Goal: Task Accomplishment & Management: Manage account settings

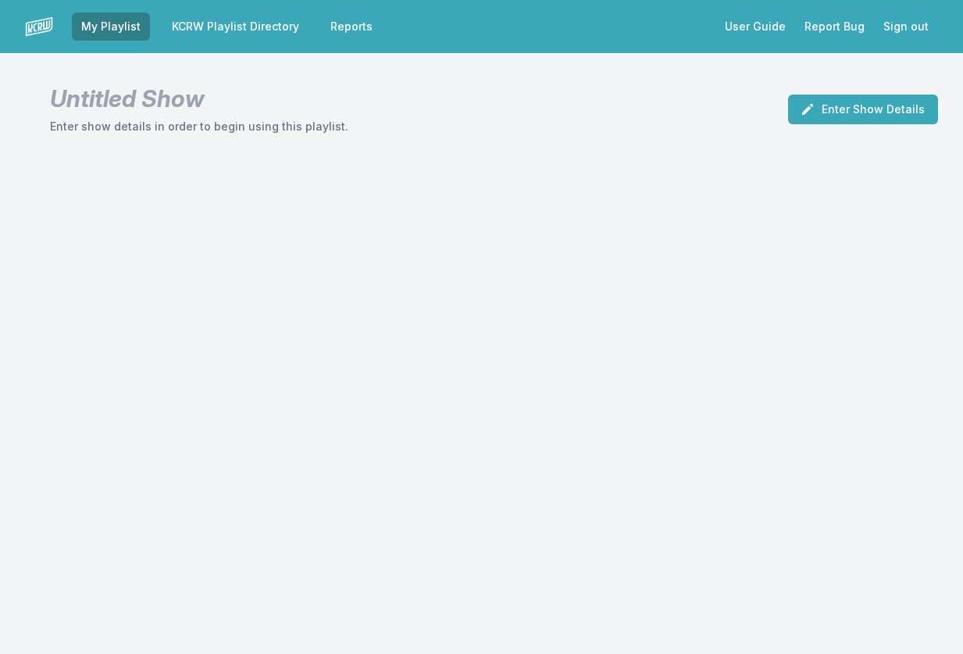
click at [262, 23] on link "KCRW Playlist Directory" at bounding box center [235, 26] width 146 height 28
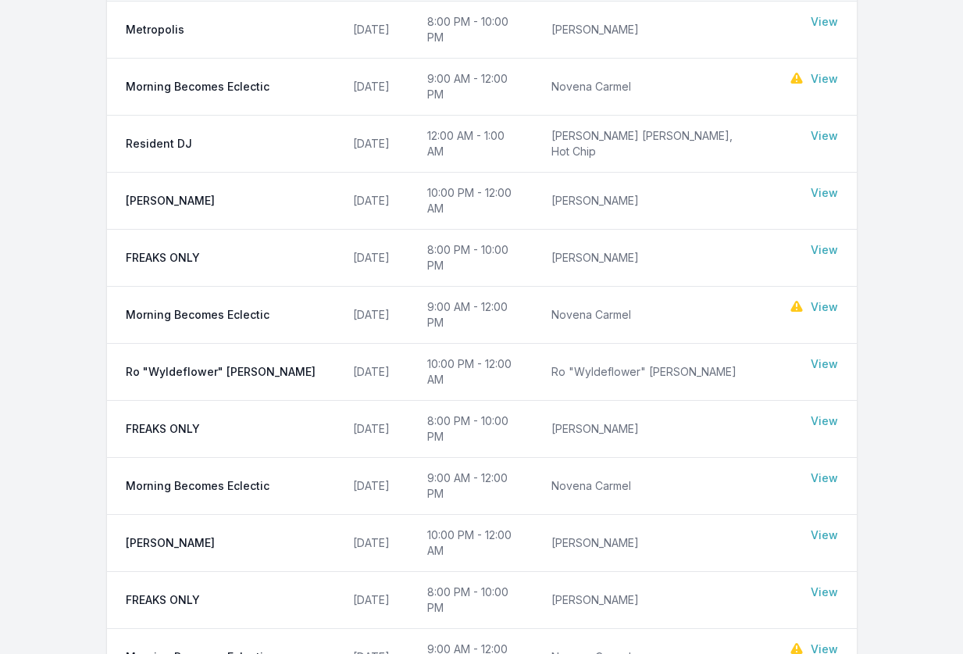
scroll to position [211, 0]
click at [819, 357] on link "View" at bounding box center [824, 365] width 27 height 16
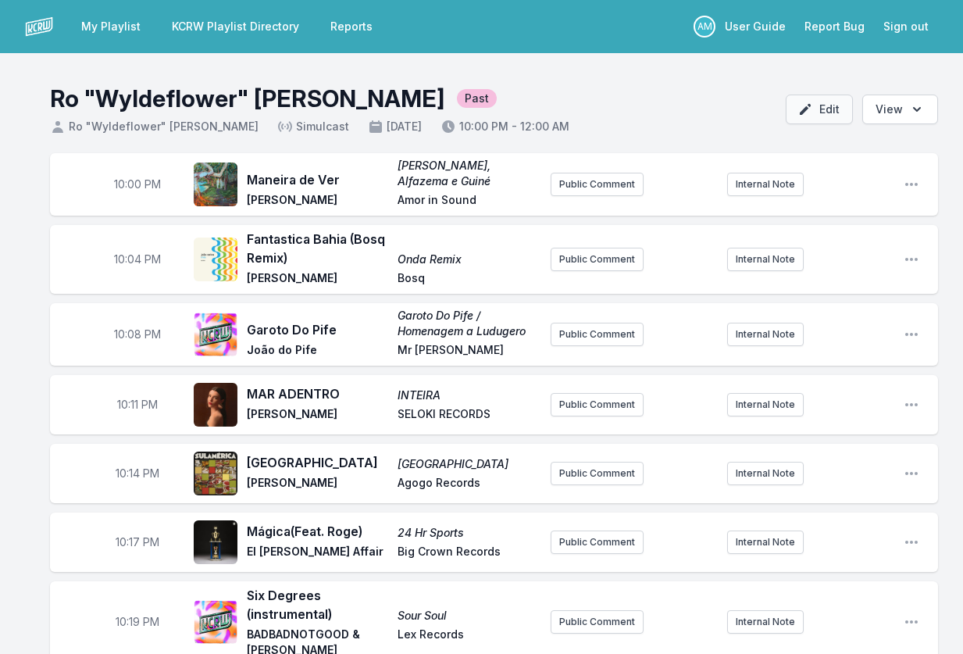
click at [807, 116] on icon "button" at bounding box center [805, 110] width 16 height 16
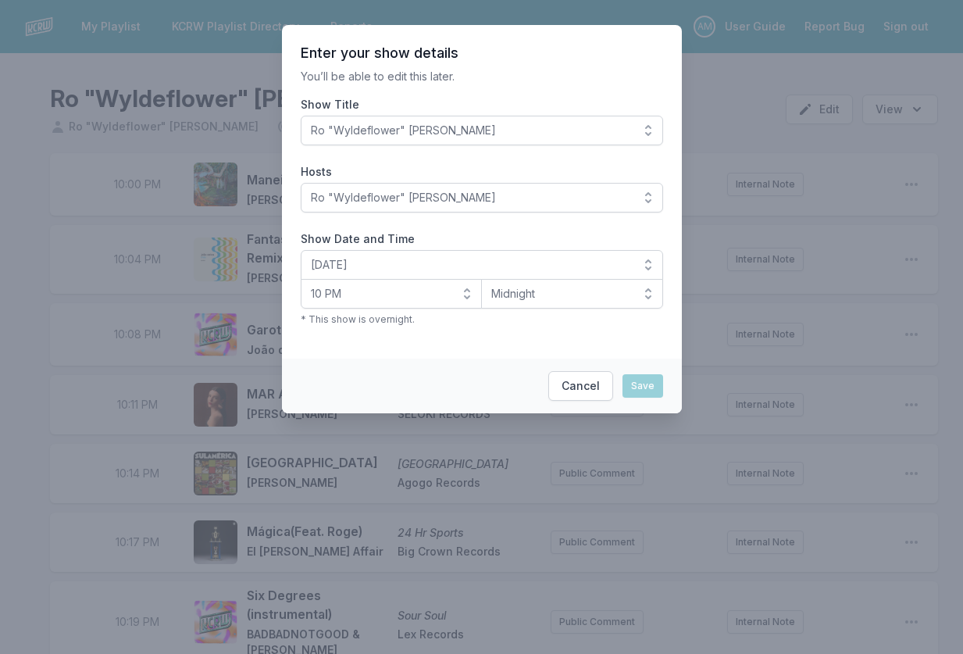
click at [649, 127] on button "Ro "Wyldeflower" [PERSON_NAME]" at bounding box center [482, 131] width 362 height 30
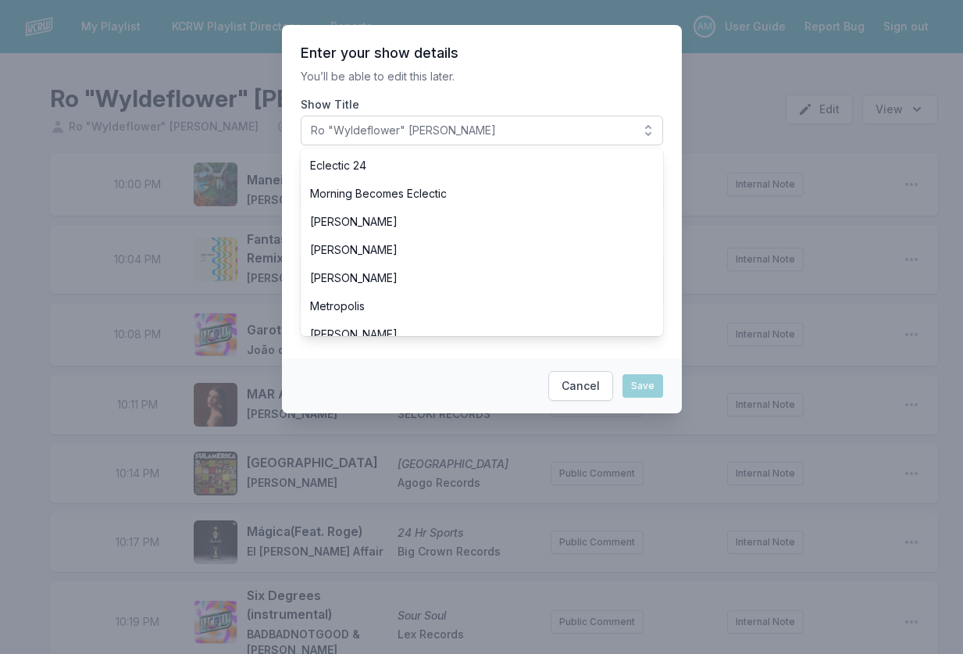
click at [640, 73] on p "You’ll be able to edit this later." at bounding box center [482, 77] width 362 height 16
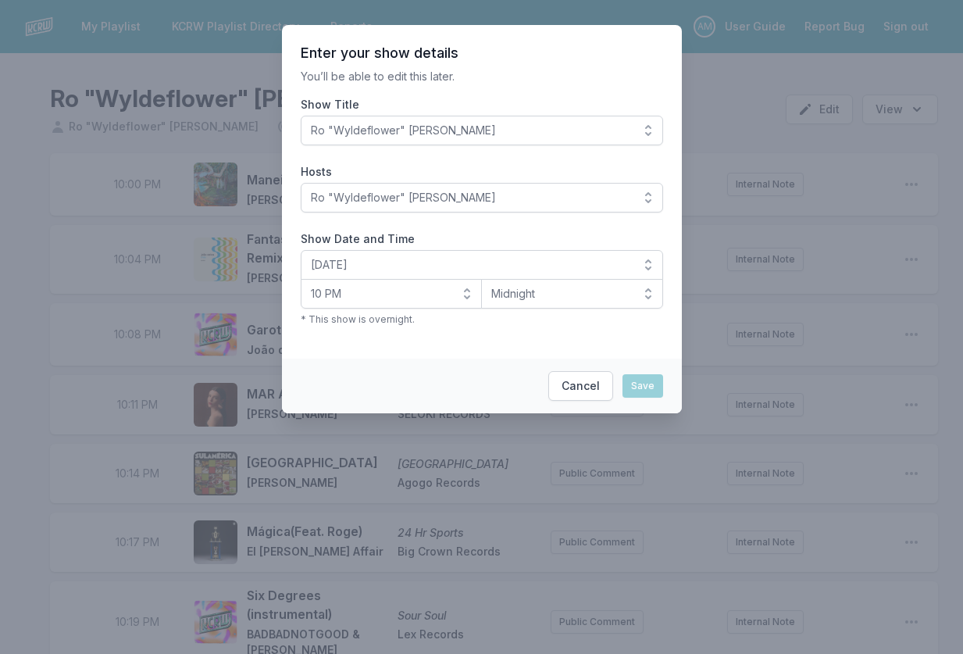
click at [644, 196] on button "Ro "Wyldeflower" [PERSON_NAME]" at bounding box center [482, 198] width 362 height 30
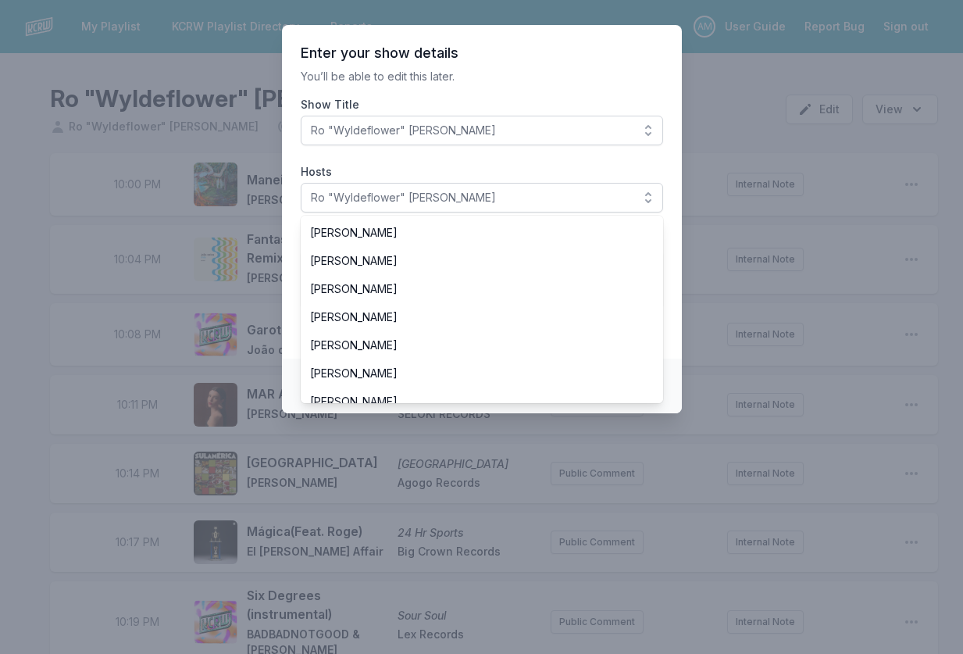
click at [627, 89] on section "Enter your show details You’ll be able to edit this later. Show Title Ro "Wylde…" at bounding box center [482, 192] width 400 height 334
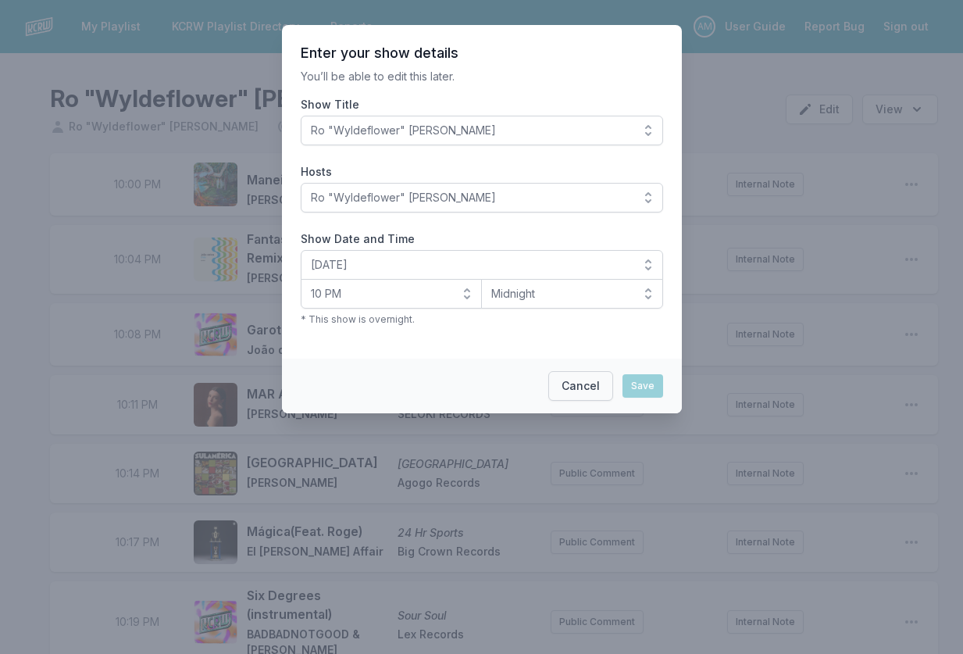
click at [580, 387] on button "Cancel" at bounding box center [580, 386] width 65 height 30
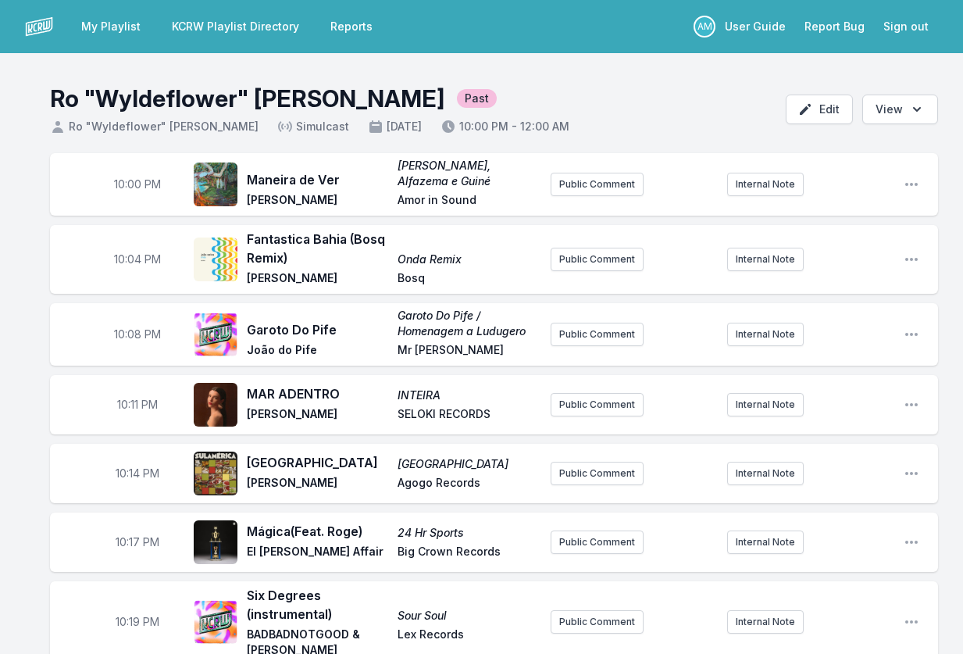
click at [903, 266] on div "10:04 PM Fantastica Bahia (Bosq Remix) Onda Remix [PERSON_NAME] Public Comment …" at bounding box center [494, 259] width 888 height 69
click at [911, 259] on icon "Open playlist item options" at bounding box center [912, 260] width 16 height 16
click at [809, 287] on button "Edit Timestamp" at bounding box center [831, 290] width 175 height 28
click at [133, 256] on input "22:04" at bounding box center [137, 259] width 87 height 30
click at [911, 180] on icon "Open playlist item options" at bounding box center [912, 185] width 16 height 16
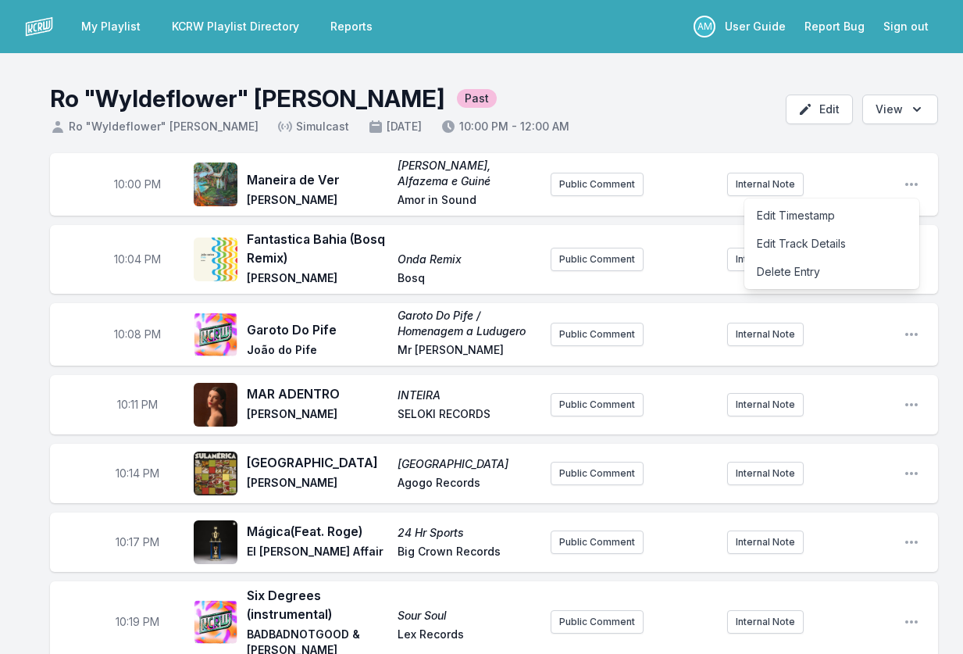
click at [644, 134] on header "Ro "Wyldeflower" [PERSON_NAME] Past Ro "Wyldeflower" [PERSON_NAME] Simulcast [D…" at bounding box center [481, 103] width 963 height 100
click at [666, 59] on header "Ro "Wyldeflower" [PERSON_NAME] Past Ro "Wyldeflower" [PERSON_NAME] Simulcast [D…" at bounding box center [481, 103] width 963 height 100
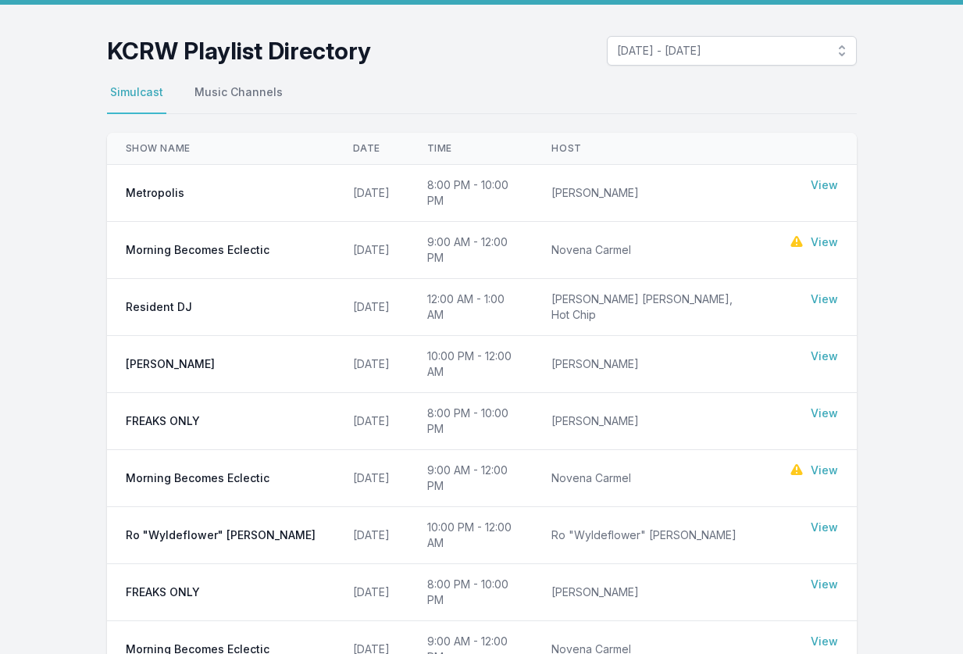
scroll to position [46, 0]
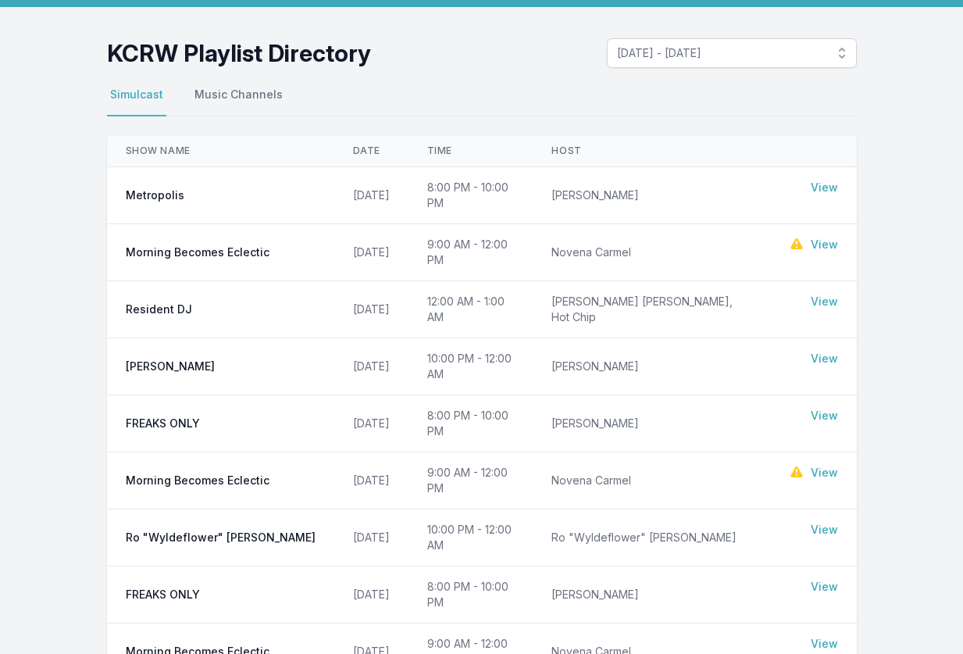
click at [819, 294] on link "View" at bounding box center [824, 302] width 27 height 16
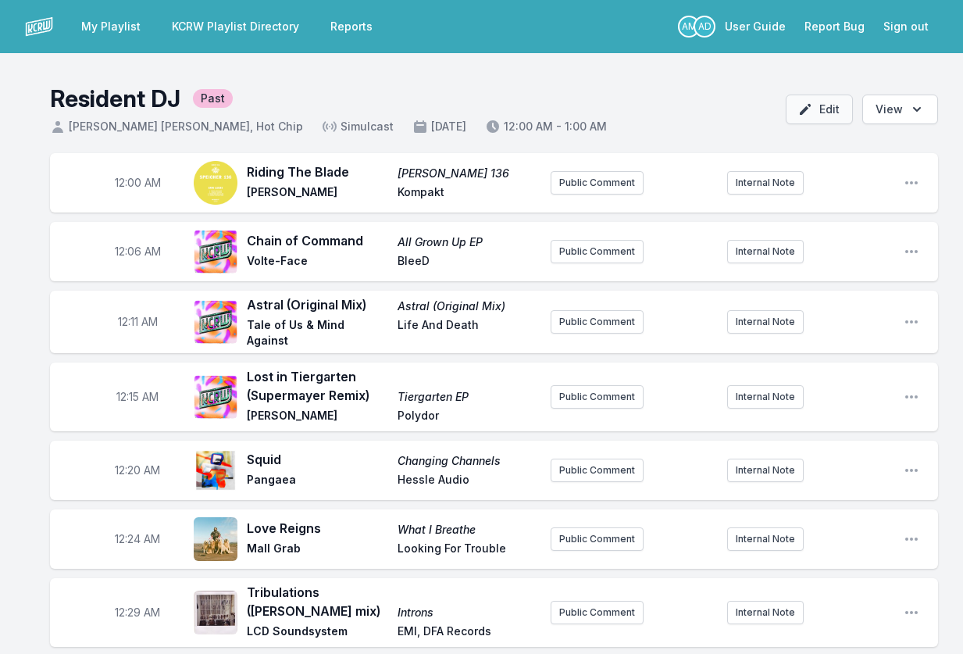
click at [817, 109] on button "Edit" at bounding box center [819, 110] width 67 height 30
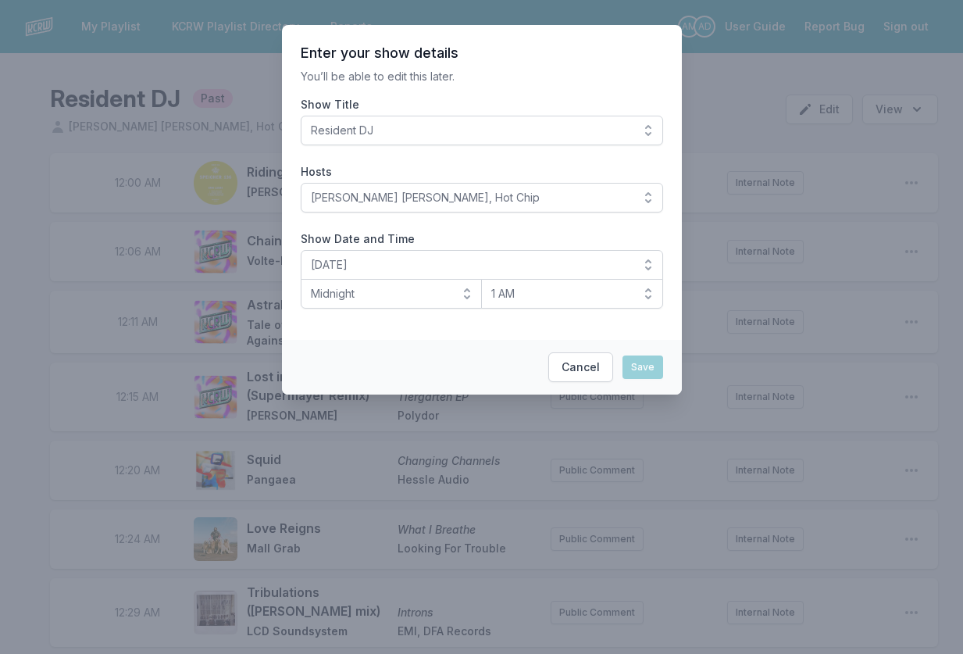
click at [560, 211] on button "[PERSON_NAME] [PERSON_NAME], Hot Chip" at bounding box center [482, 198] width 362 height 30
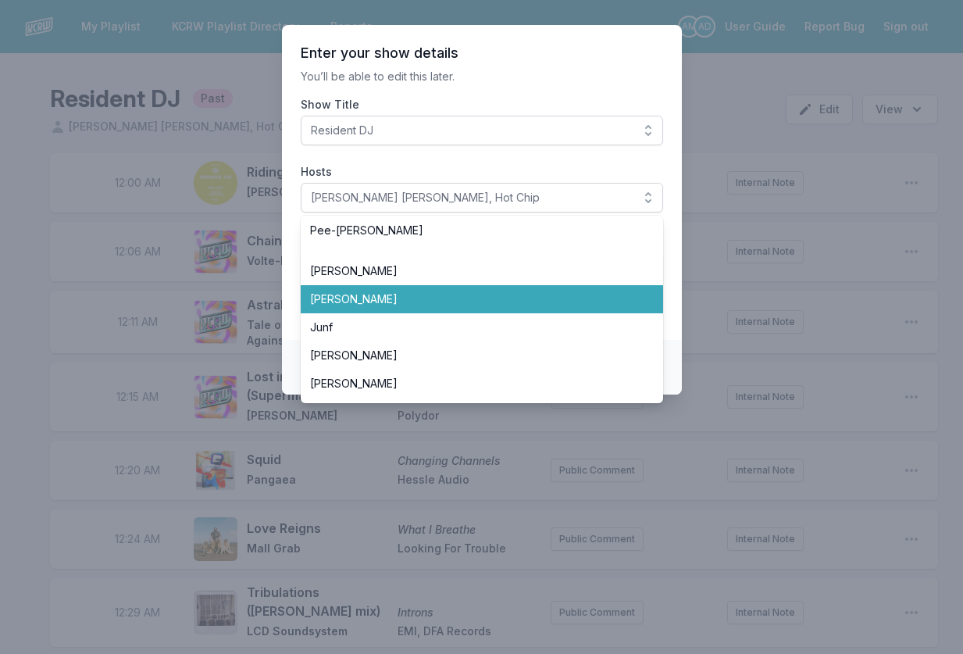
scroll to position [774, 0]
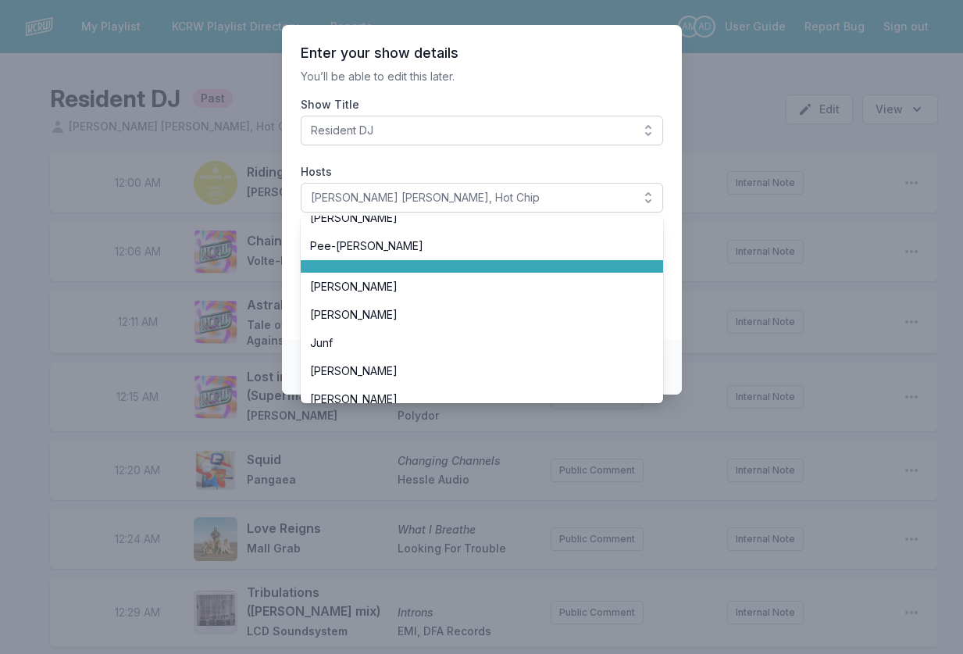
click at [363, 269] on li at bounding box center [482, 266] width 362 height 12
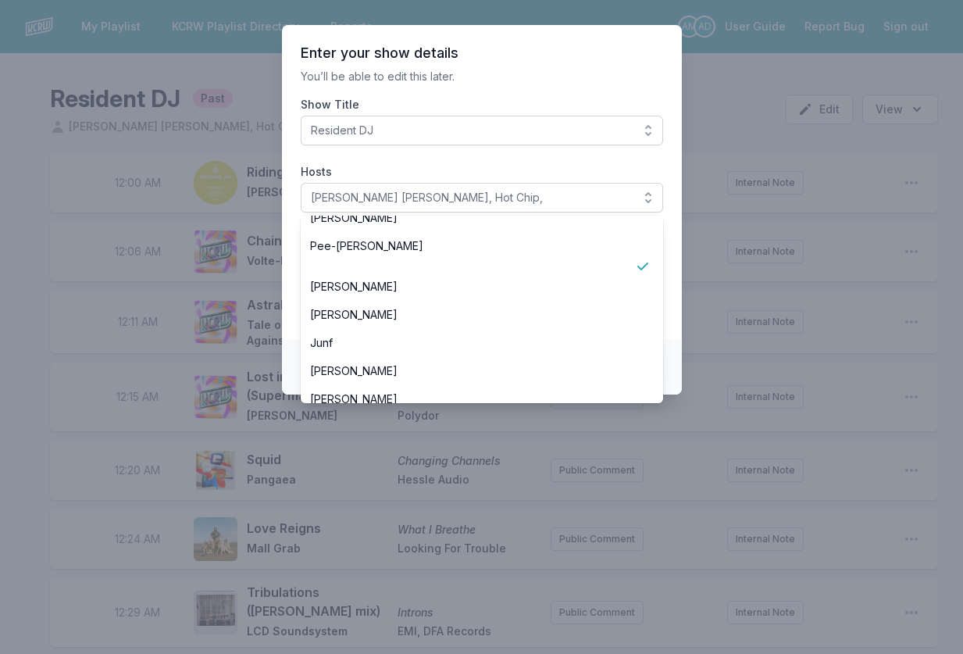
click at [363, 269] on li at bounding box center [482, 266] width 362 height 12
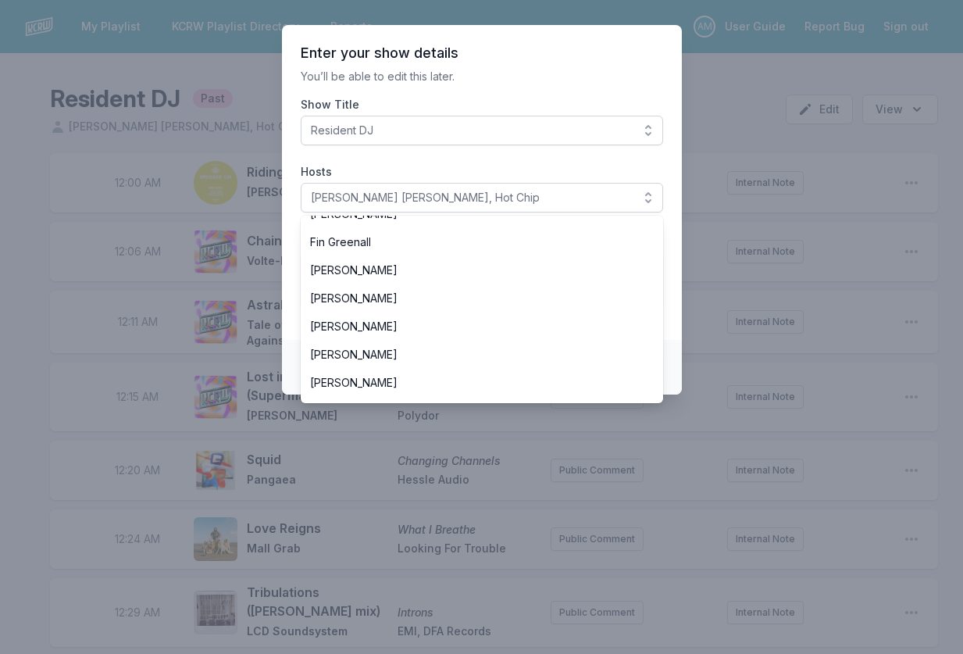
scroll to position [1337, 0]
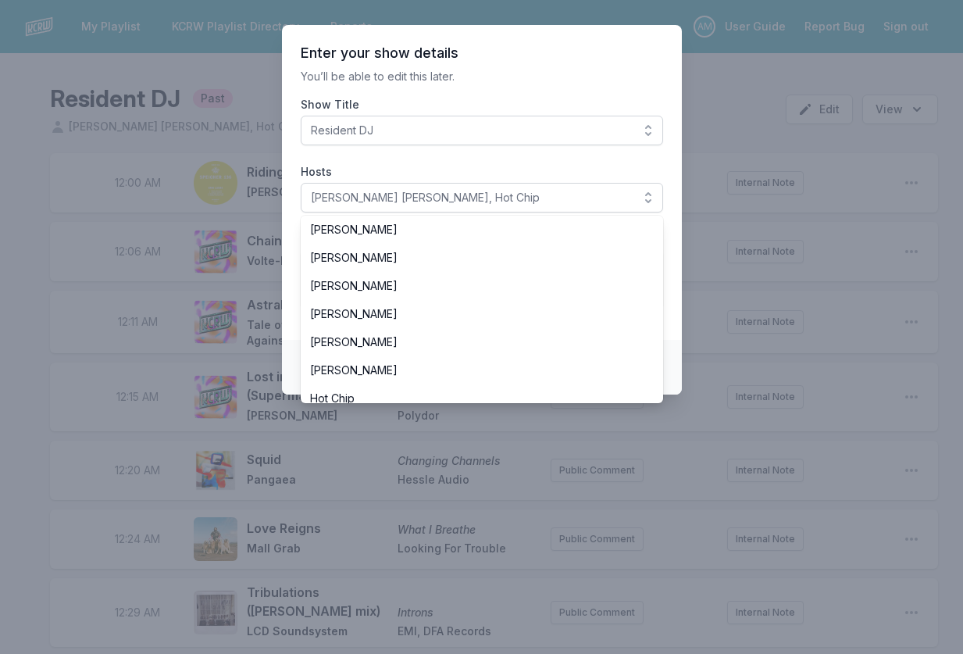
click at [465, 198] on span "[PERSON_NAME] [PERSON_NAME], Hot Chip" at bounding box center [471, 198] width 320 height 16
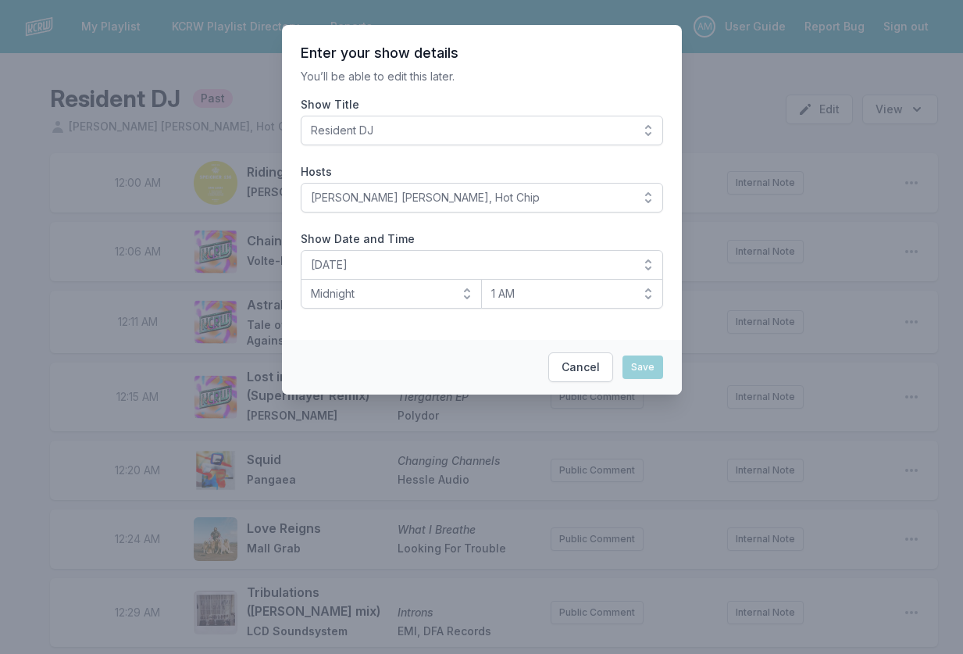
click at [455, 201] on span "[PERSON_NAME] [PERSON_NAME], Hot Chip" at bounding box center [471, 198] width 320 height 16
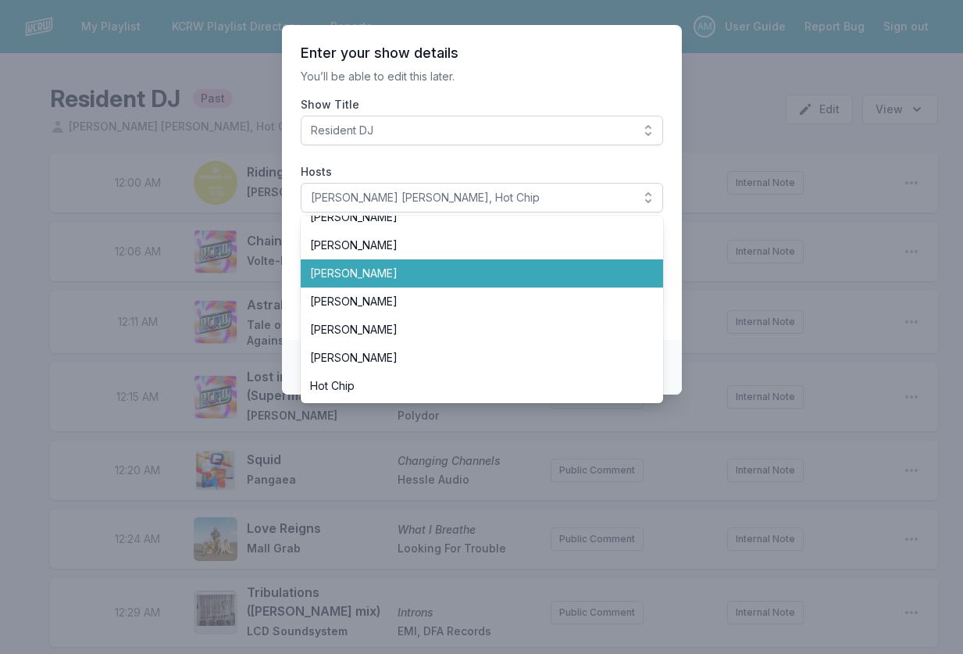
scroll to position [1350, 0]
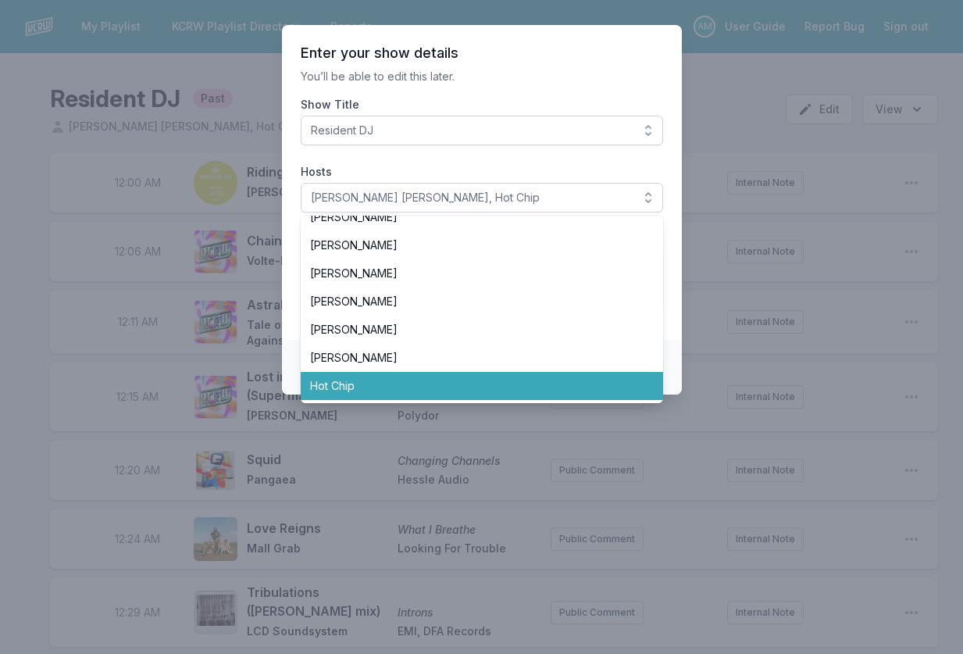
click at [383, 384] on span "Hot Chip" at bounding box center [472, 386] width 325 height 16
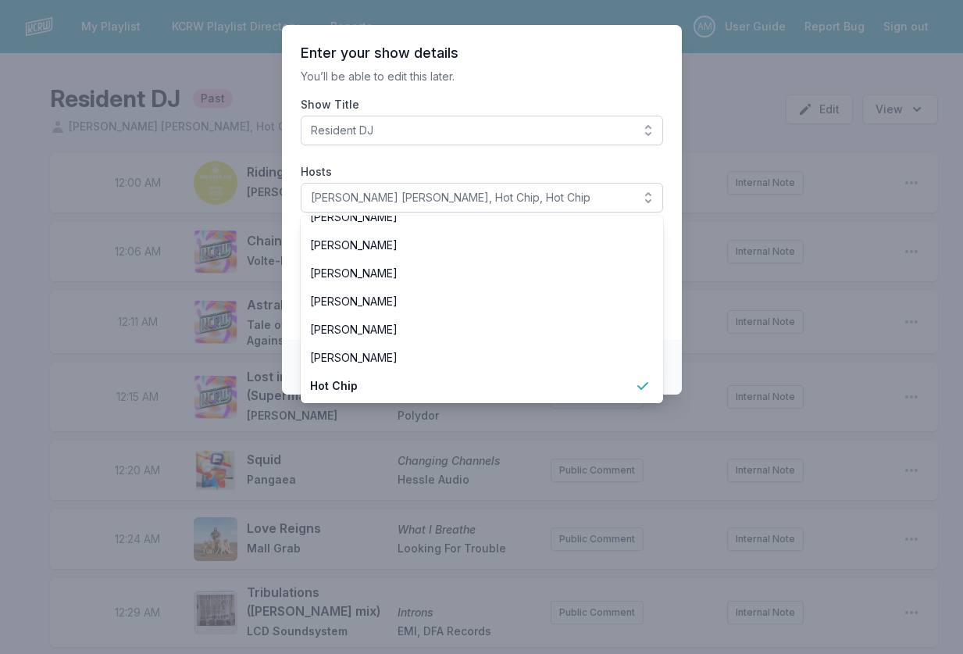
click at [383, 384] on span "Hot Chip" at bounding box center [472, 386] width 325 height 16
click at [476, 200] on span "[PERSON_NAME] [PERSON_NAME], Hot Chip" at bounding box center [471, 198] width 320 height 16
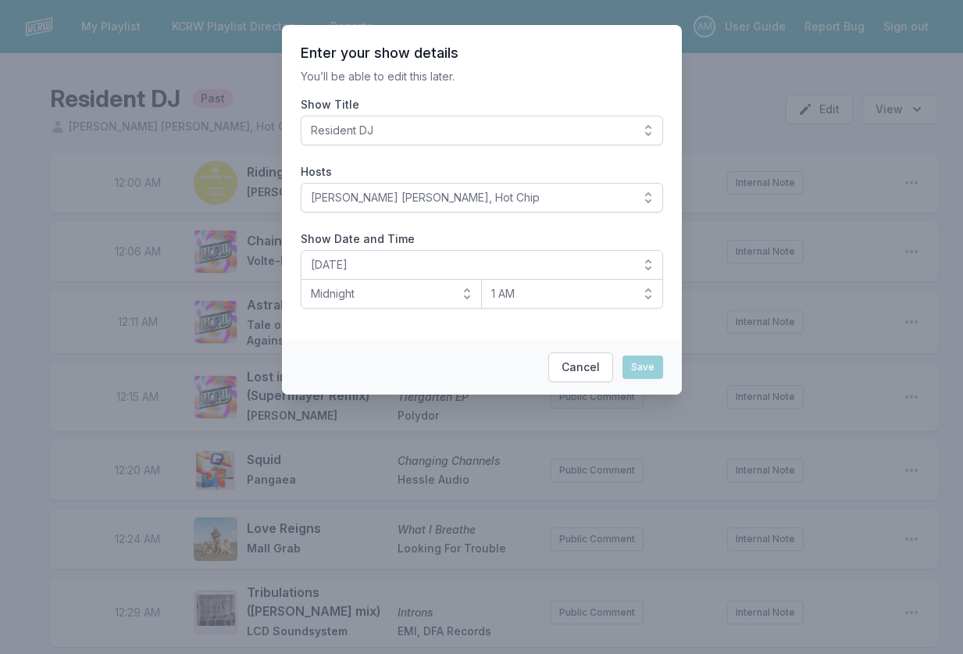
click at [641, 199] on button "[PERSON_NAME] [PERSON_NAME], Hot Chip" at bounding box center [482, 198] width 362 height 30
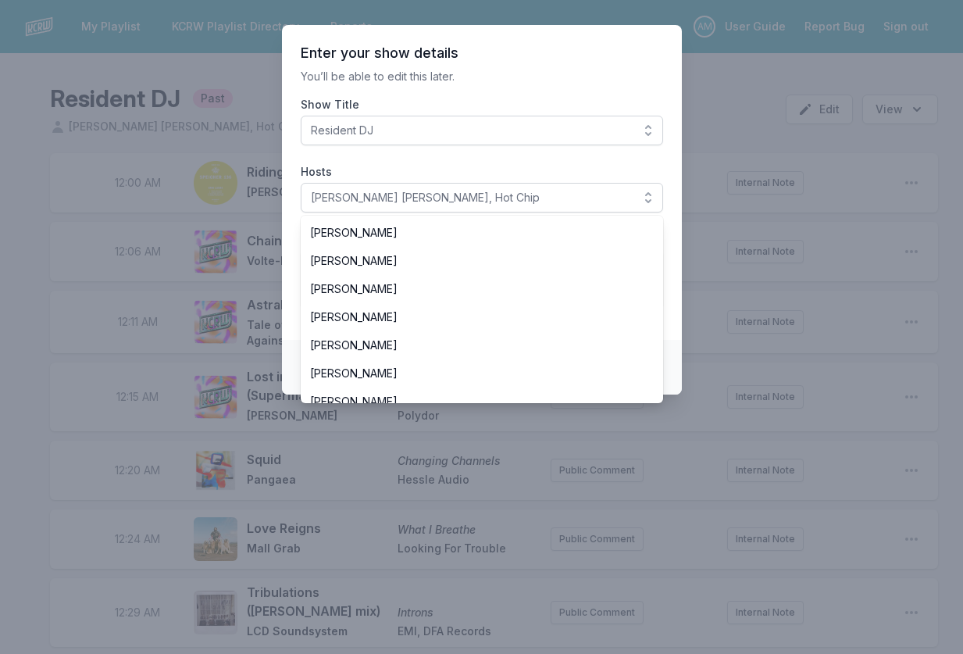
scroll to position [0, 0]
click at [506, 162] on section "Enter your show details You’ll be able to edit this later. Show Title Resident …" at bounding box center [482, 182] width 400 height 315
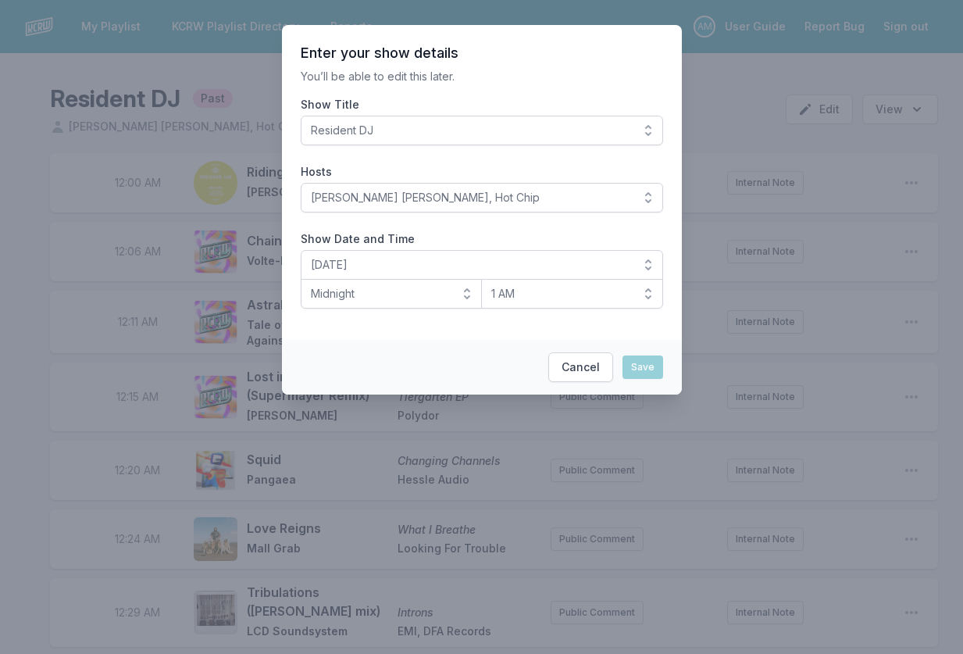
click at [645, 198] on button "[PERSON_NAME] [PERSON_NAME], Hot Chip" at bounding box center [482, 198] width 362 height 30
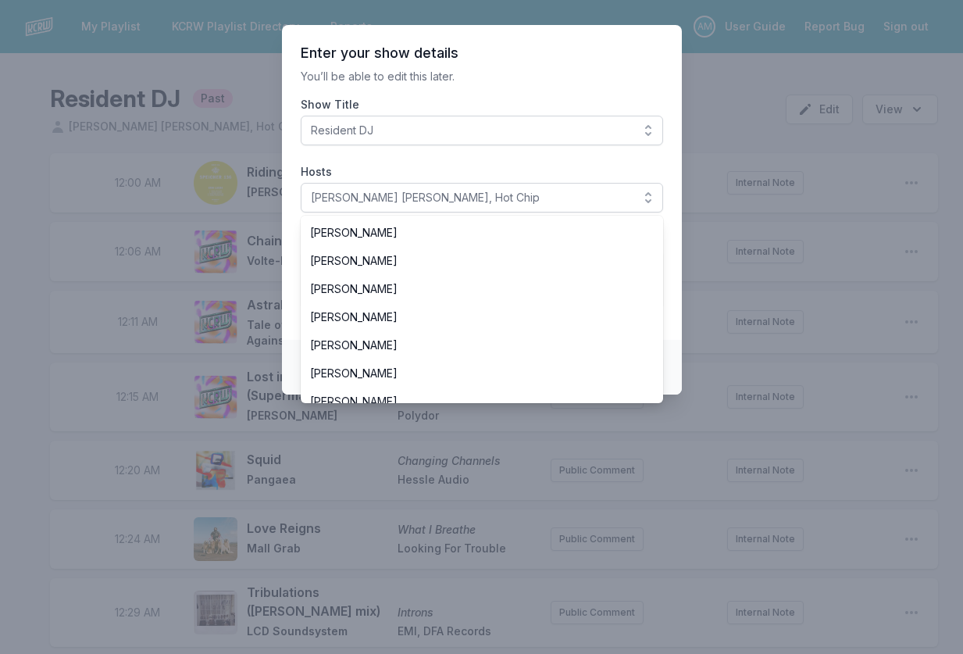
click at [645, 198] on button "[PERSON_NAME] [PERSON_NAME], Hot Chip" at bounding box center [482, 198] width 362 height 30
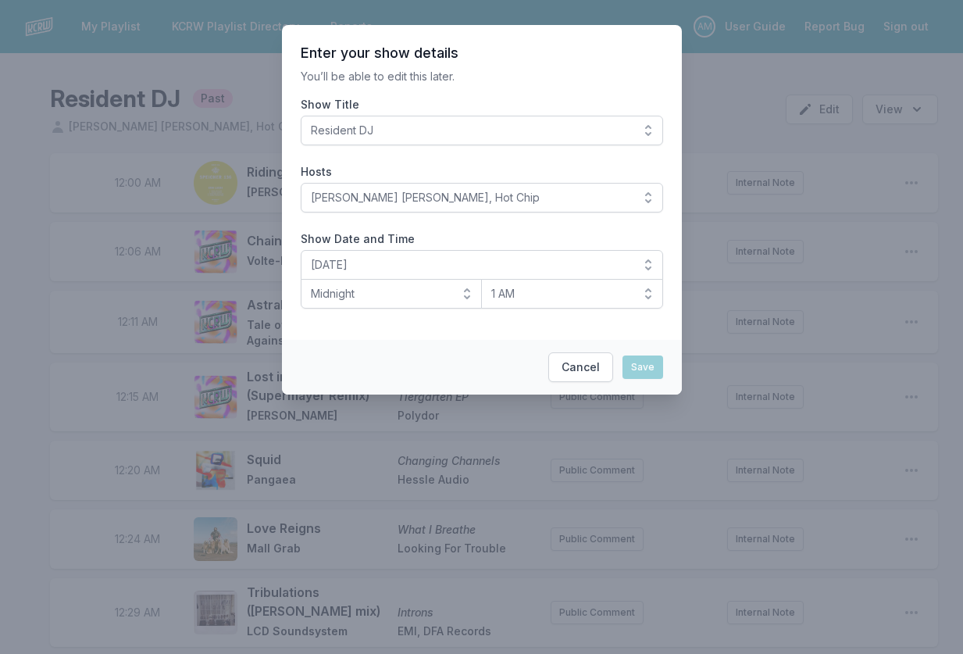
click at [473, 126] on span "Resident DJ" at bounding box center [471, 131] width 320 height 16
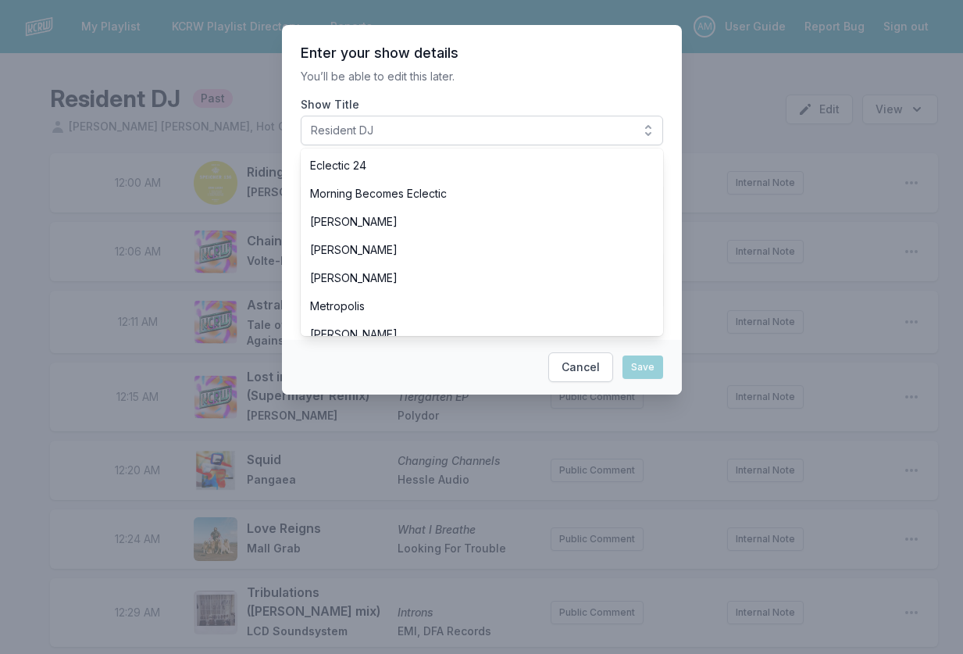
click at [493, 103] on label "Show Title" at bounding box center [482, 105] width 362 height 16
click at [493, 116] on button "Resident DJ" at bounding box center [482, 131] width 362 height 30
click at [572, 363] on button "Cancel" at bounding box center [580, 367] width 65 height 30
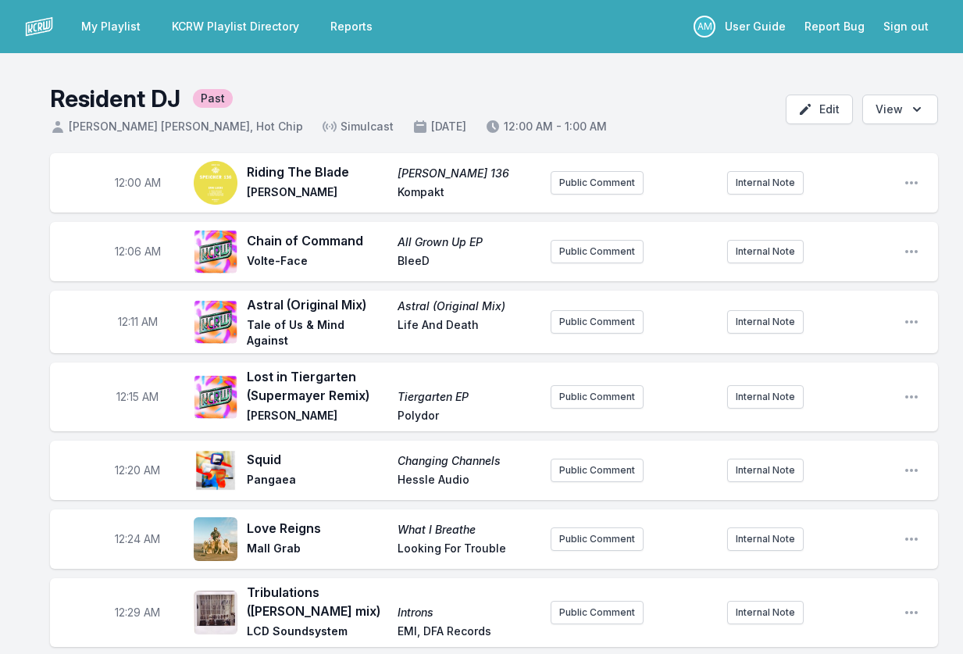
click at [239, 24] on link "KCRW Playlist Directory" at bounding box center [235, 26] width 146 height 28
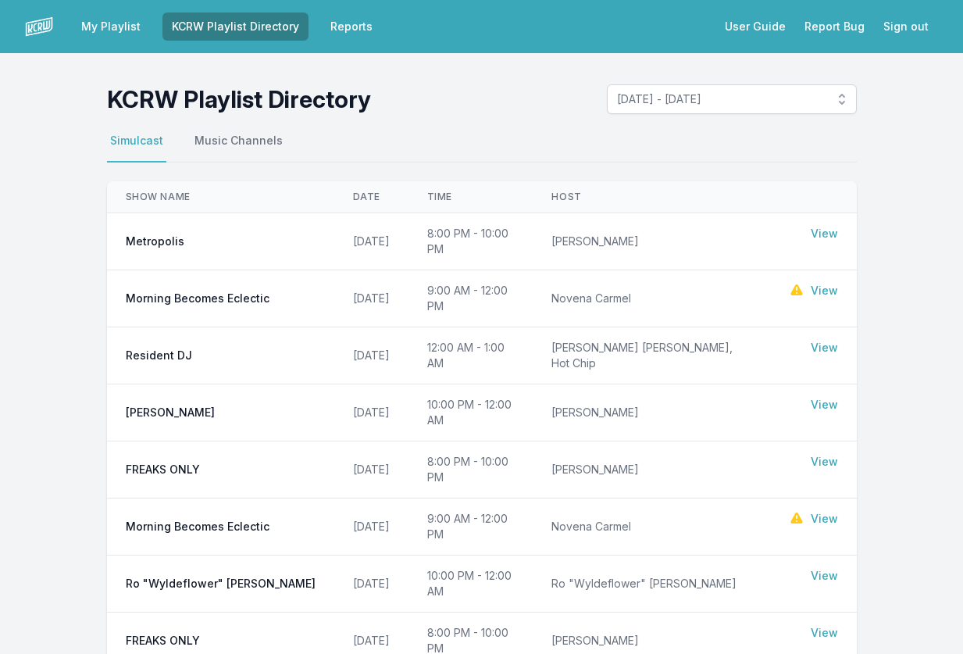
click at [230, 24] on link "KCRW Playlist Directory" at bounding box center [235, 26] width 146 height 28
click at [94, 16] on link "My Playlist" at bounding box center [111, 26] width 78 height 28
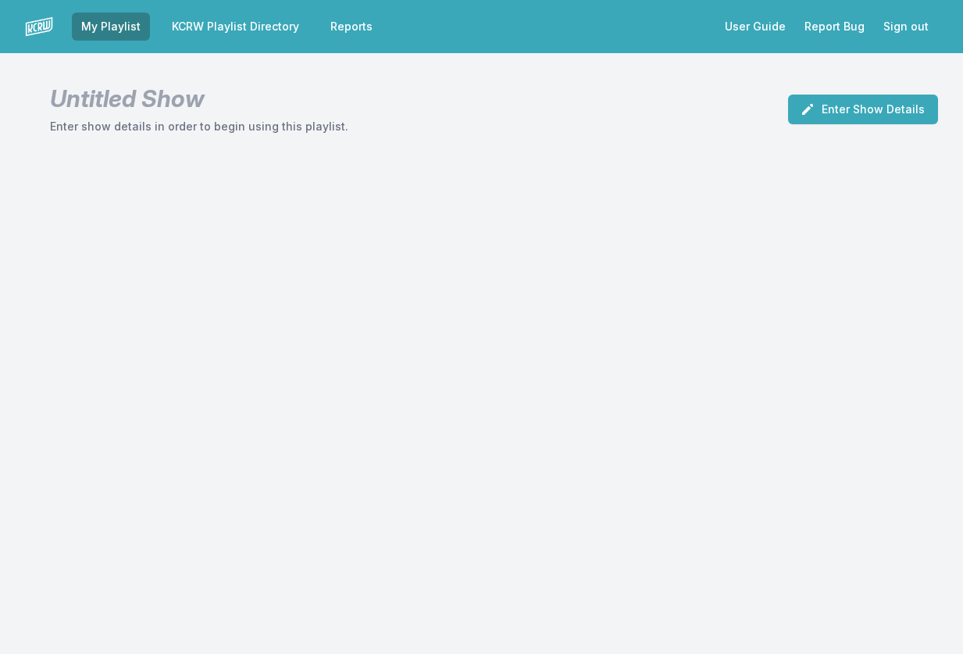
click at [263, 32] on link "KCRW Playlist Directory" at bounding box center [235, 26] width 146 height 28
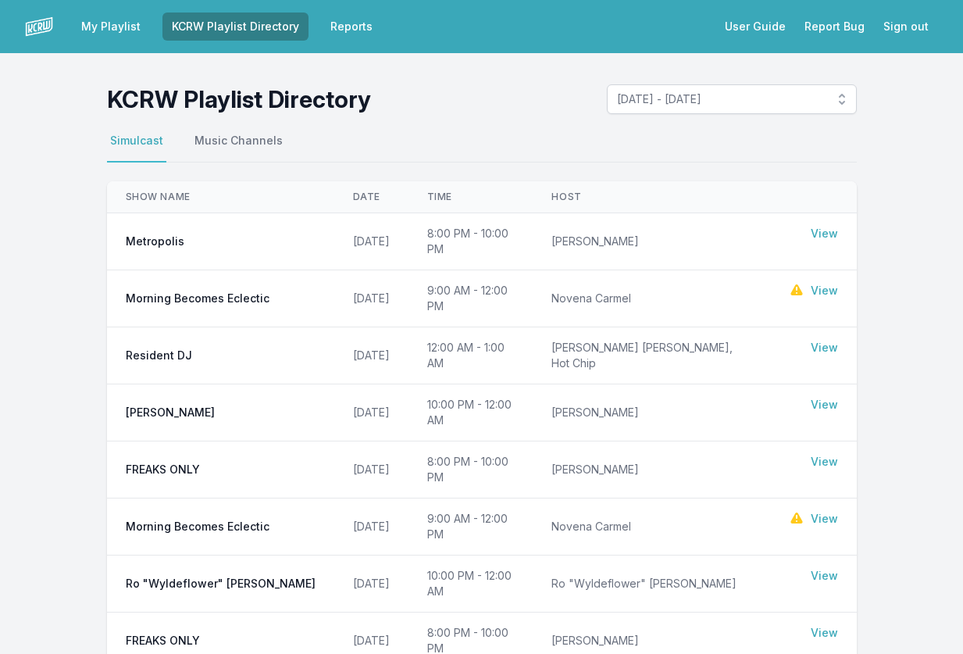
click at [252, 28] on link "KCRW Playlist Directory" at bounding box center [235, 26] width 146 height 28
click at [443, 105] on header "KCRW Playlist Directory October 6, 2025 - October 12, 2025" at bounding box center [482, 99] width 750 height 30
click at [98, 25] on link "My Playlist" at bounding box center [111, 26] width 78 height 28
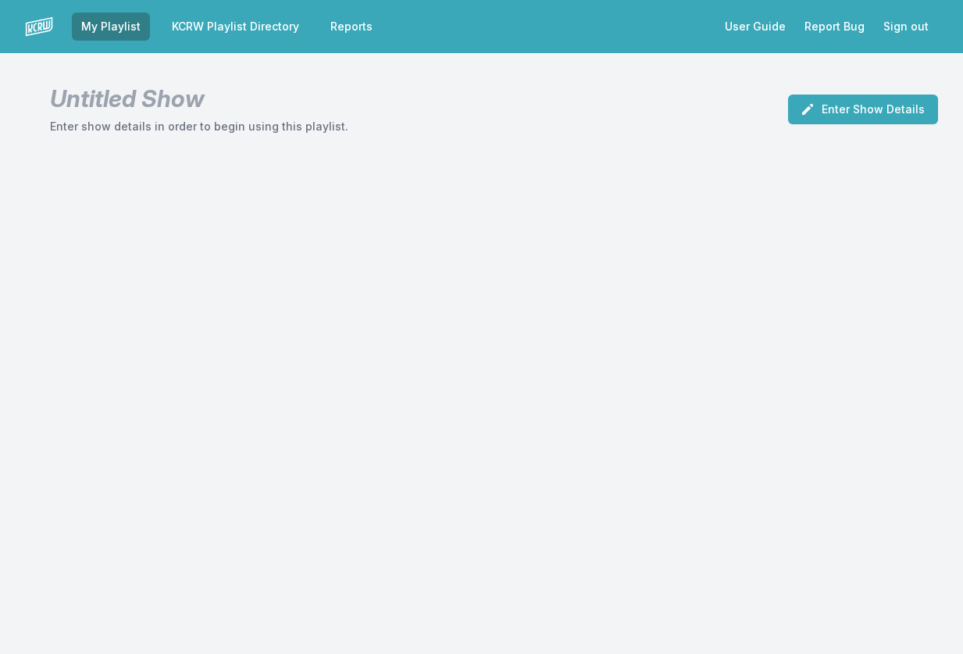
click at [166, 21] on link "KCRW Playlist Directory" at bounding box center [235, 26] width 146 height 28
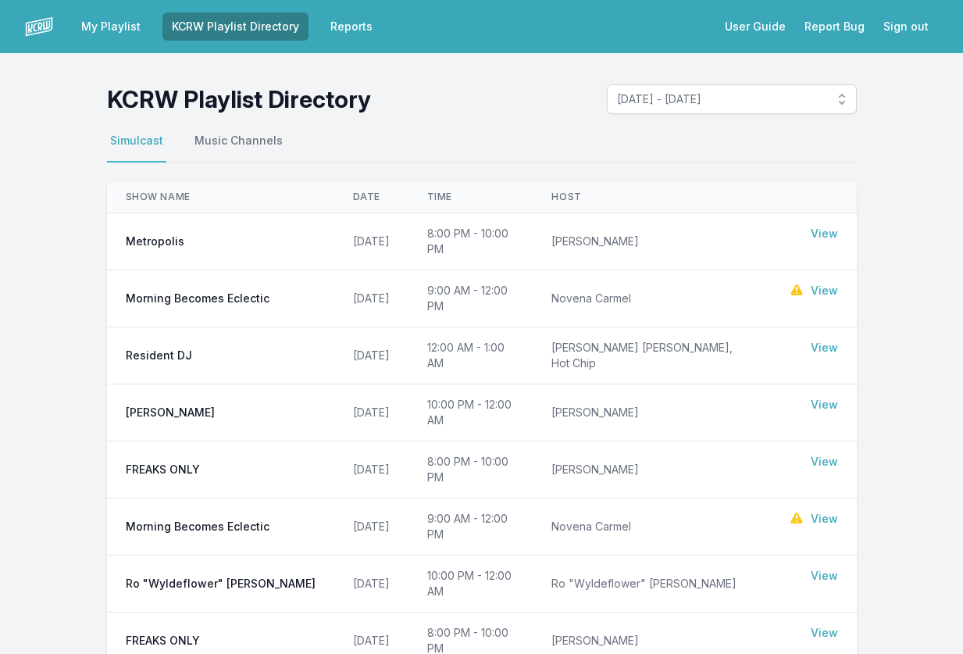
click at [109, 15] on link "My Playlist" at bounding box center [111, 26] width 78 height 28
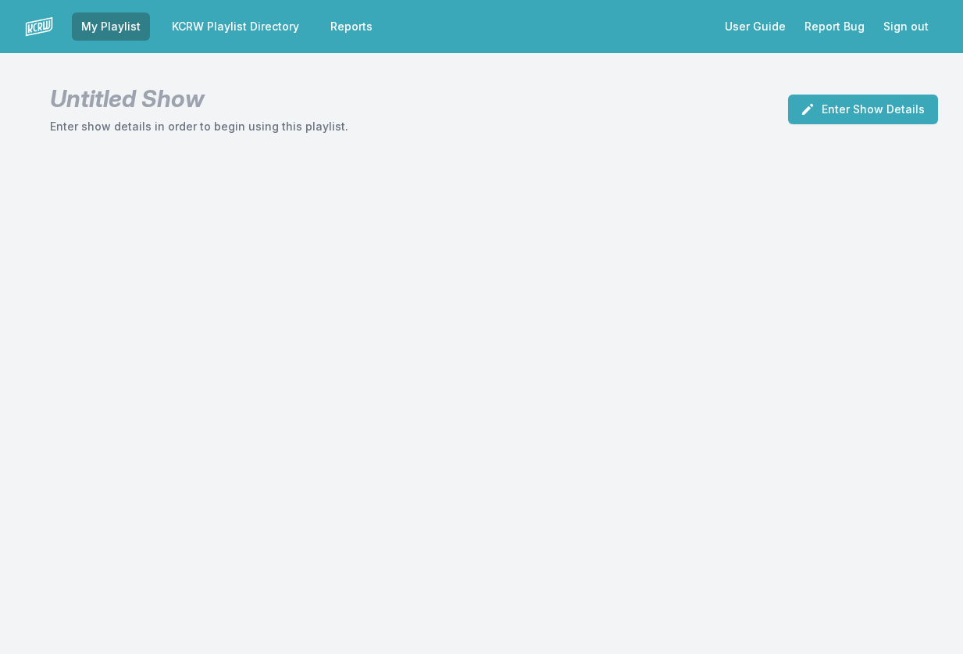
click at [138, 33] on link "My Playlist" at bounding box center [111, 26] width 78 height 28
click at [220, 28] on link "KCRW Playlist Directory" at bounding box center [235, 26] width 146 height 28
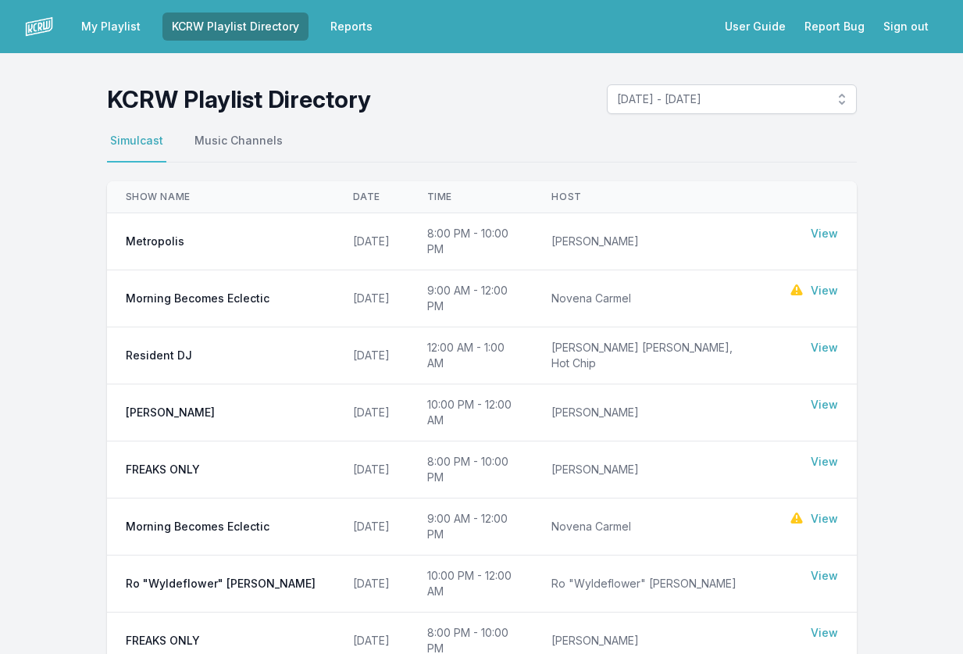
click at [140, 20] on link "My Playlist" at bounding box center [111, 26] width 78 height 28
